Goal: Task Accomplishment & Management: Use online tool/utility

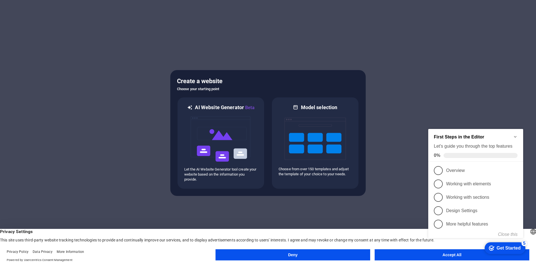
click at [409, 77] on div at bounding box center [268, 133] width 536 height 266
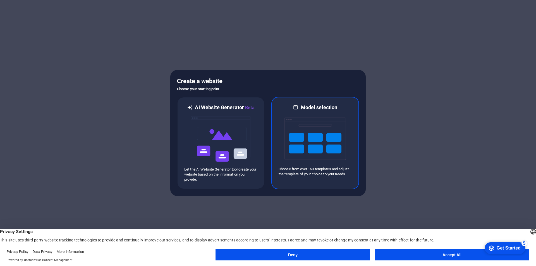
click at [324, 144] on img at bounding box center [314, 139] width 61 height 56
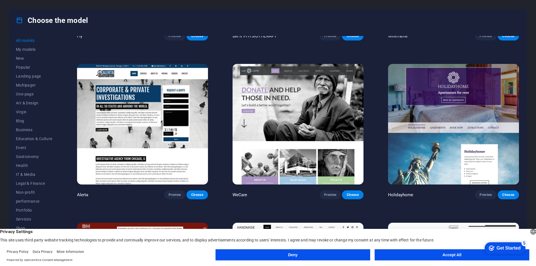
scroll to position [4383, 0]
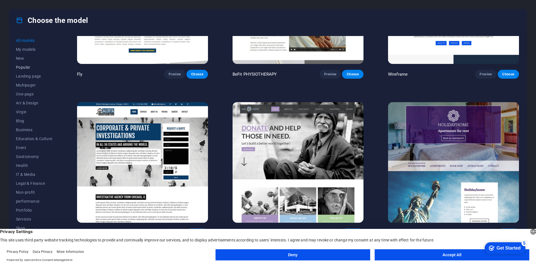
click at [25, 68] on font "Popular" at bounding box center [23, 67] width 15 height 4
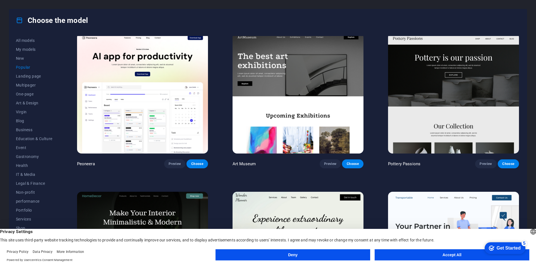
scroll to position [0, 0]
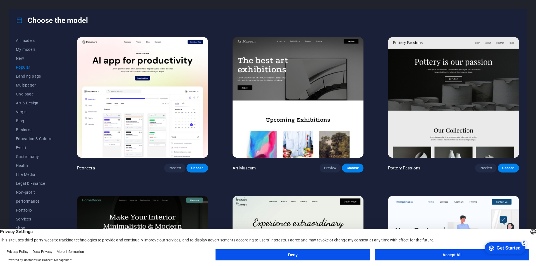
click at [412, 86] on img at bounding box center [453, 97] width 131 height 121
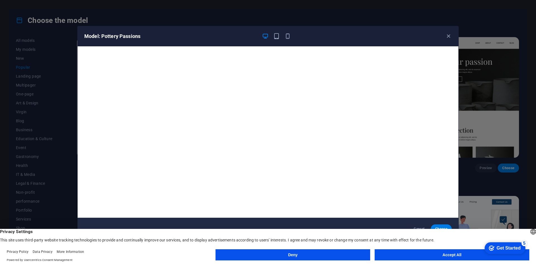
click at [436, 257] on button "Accept All" at bounding box center [452, 254] width 155 height 11
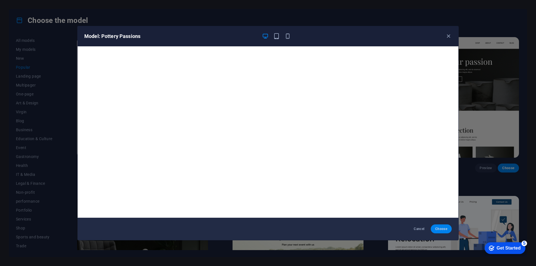
click at [445, 231] on font "Choose" at bounding box center [441, 229] width 12 height 4
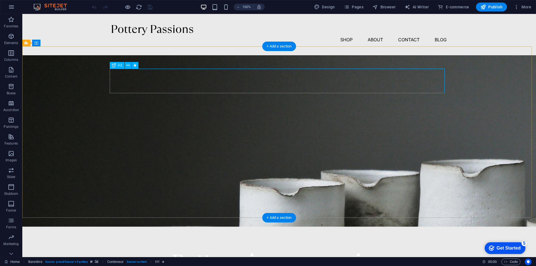
click at [166, 249] on div "Pottery is our passion" at bounding box center [279, 261] width 335 height 25
click at [188, 249] on div "Pottery is our passion" at bounding box center [279, 261] width 335 height 25
click at [196, 249] on div "Pottery is our passion" at bounding box center [279, 261] width 335 height 25
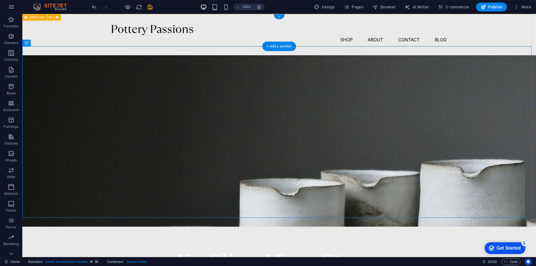
click at [80, 33] on div "Shop About Contact Blog" at bounding box center [279, 34] width 514 height 41
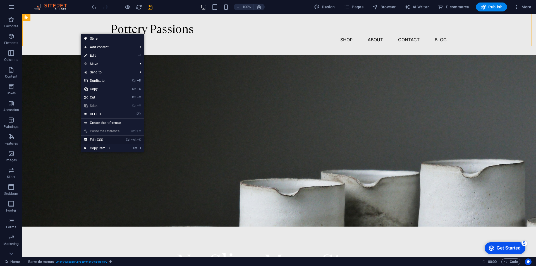
click at [100, 140] on font "Edit CSS" at bounding box center [96, 140] width 13 height 4
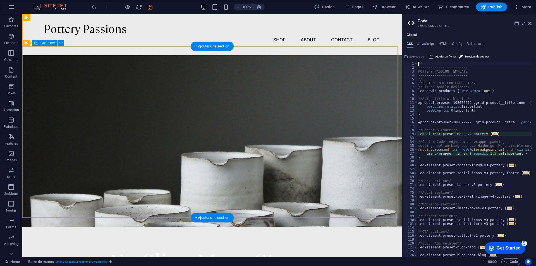
type textarea "@include menu-v2("
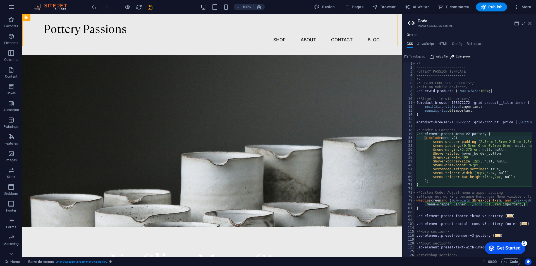
click at [531, 23] on icon at bounding box center [529, 23] width 3 height 4
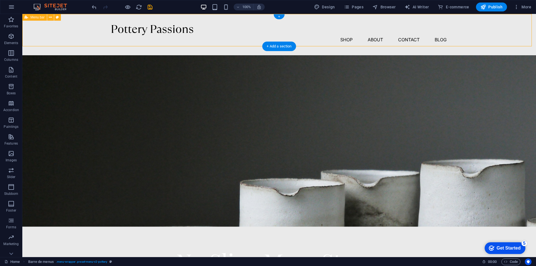
click at [54, 30] on div "Shop About Contact Blog" at bounding box center [279, 34] width 514 height 41
click at [329, 7] on font "Design" at bounding box center [328, 7] width 13 height 4
select select "px"
select select "300"
select select "px"
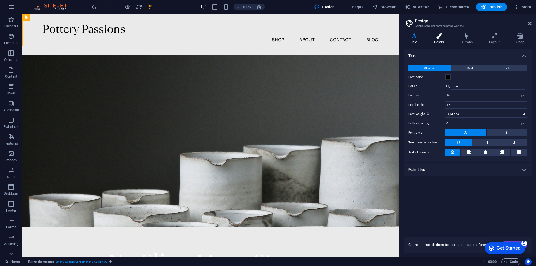
click at [440, 38] on icon at bounding box center [439, 36] width 24 height 6
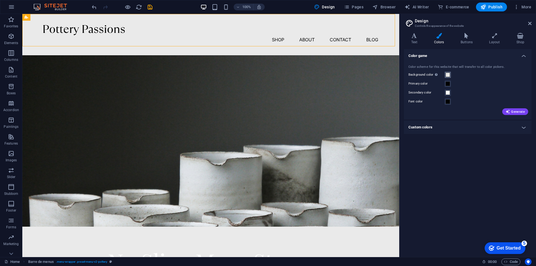
click at [448, 75] on span at bounding box center [447, 75] width 4 height 4
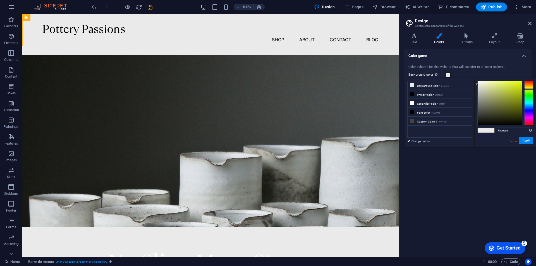
click at [527, 89] on div at bounding box center [528, 103] width 9 height 45
click at [529, 88] on div at bounding box center [528, 87] width 9 height 1
type input "#e9e64f"
click at [506, 85] on div at bounding box center [500, 103] width 44 height 44
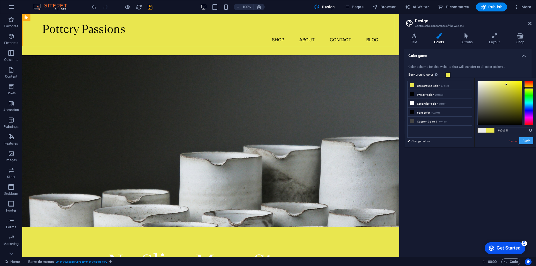
click at [525, 142] on font "Apply" at bounding box center [525, 140] width 7 height 3
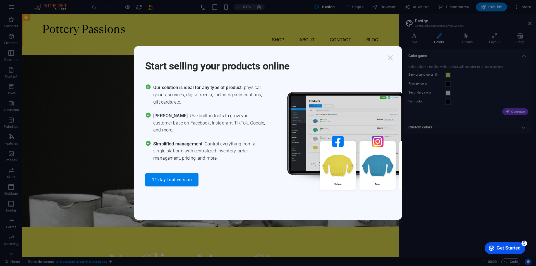
click at [390, 58] on icon "button" at bounding box center [390, 58] width 10 height 10
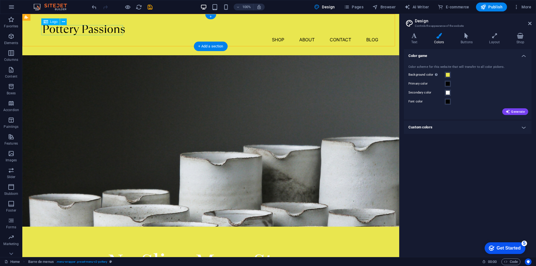
click at [91, 32] on div at bounding box center [210, 30] width 335 height 10
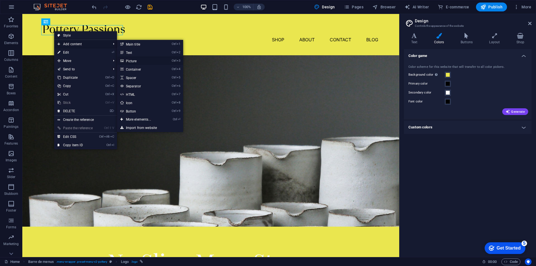
click at [130, 60] on font "Picture" at bounding box center [131, 61] width 11 height 4
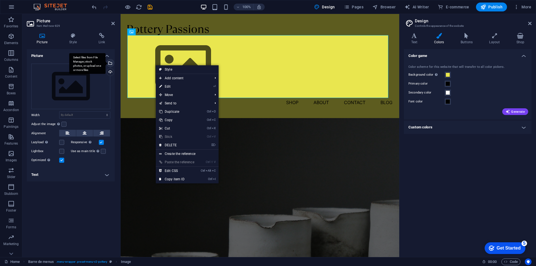
click at [110, 63] on div "Select files from File Manager, stock photos, or upload one or more files" at bounding box center [109, 63] width 8 height 8
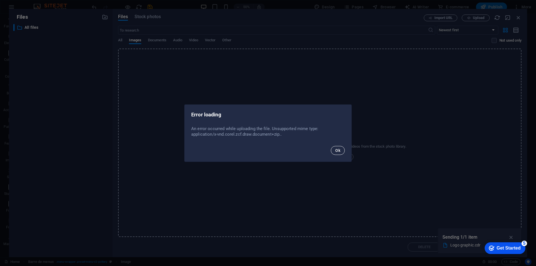
click at [338, 151] on font "Ok" at bounding box center [337, 150] width 5 height 4
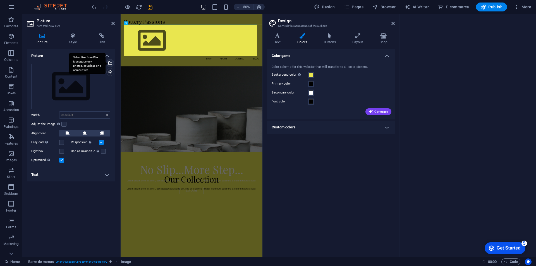
click at [111, 63] on div "Select files from File Manager, stock photos, or upload one or more files" at bounding box center [109, 63] width 8 height 8
click at [110, 64] on div "Select files from File Manager, stock photos, or upload one or more files" at bounding box center [109, 63] width 8 height 8
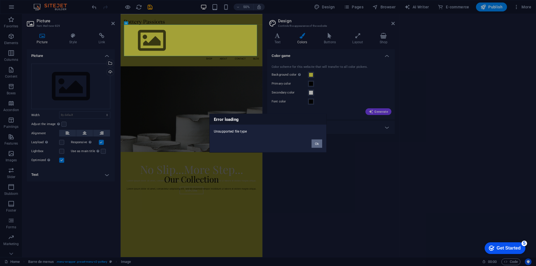
click at [316, 143] on font "Ok" at bounding box center [317, 143] width 4 height 3
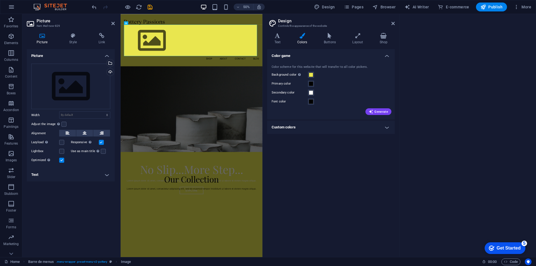
click at [41, 36] on icon at bounding box center [42, 36] width 30 height 6
click at [294, 187] on div "Color game Color scheme for this website that will transfer to all color picker…" at bounding box center [331, 150] width 128 height 203
drag, startPoint x: 393, startPoint y: 24, endPoint x: 272, endPoint y: 10, distance: 121.9
click at [393, 24] on icon at bounding box center [392, 23] width 3 height 4
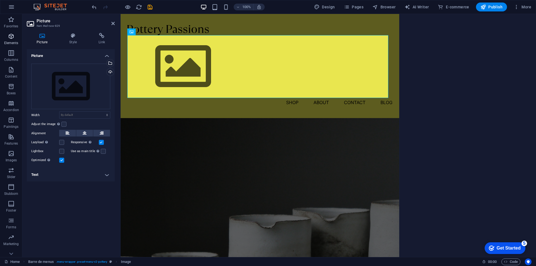
click at [10, 37] on icon "button" at bounding box center [11, 36] width 7 height 7
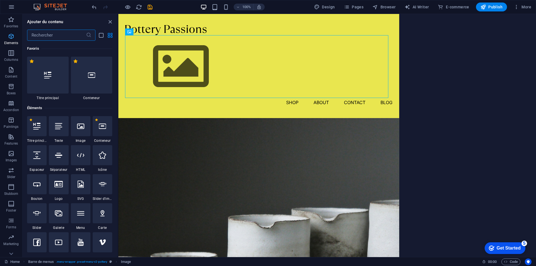
scroll to position [59, 0]
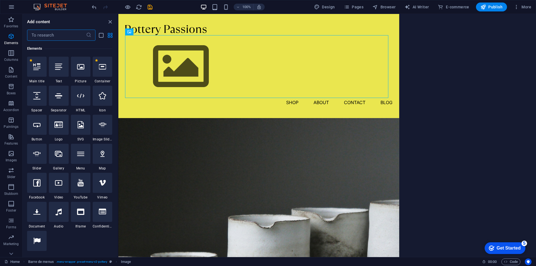
click at [427, 64] on div at bounding box center [467, 135] width 136 height 243
click at [260, 28] on div "Shop About Contact Blog" at bounding box center [258, 66] width 281 height 104
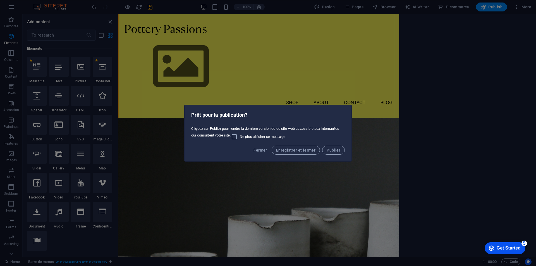
click at [318, 65] on div "Prêt pour la publication? Cliquez sur Publier pour rendre la dernière version d…" at bounding box center [268, 133] width 536 height 266
click at [261, 149] on span "Fermer" at bounding box center [259, 150] width 13 height 4
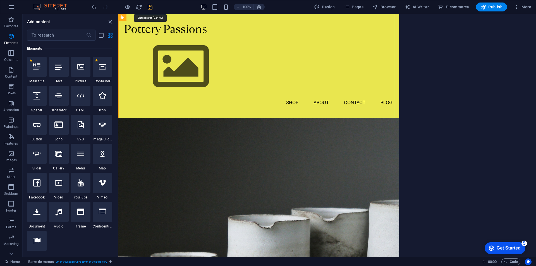
click at [150, 8] on icon "save" at bounding box center [150, 7] width 6 height 6
